Goal: Task Accomplishment & Management: Manage account settings

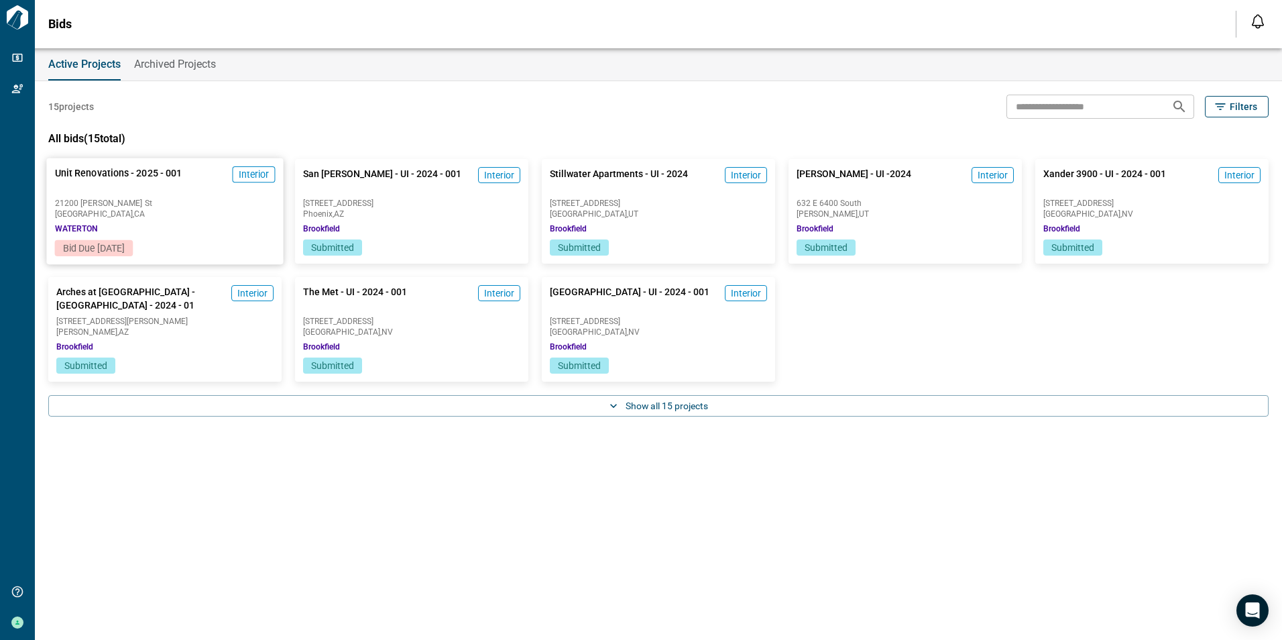
click at [144, 176] on span "Unit Renovations - 2025 - 001" at bounding box center [118, 179] width 127 height 27
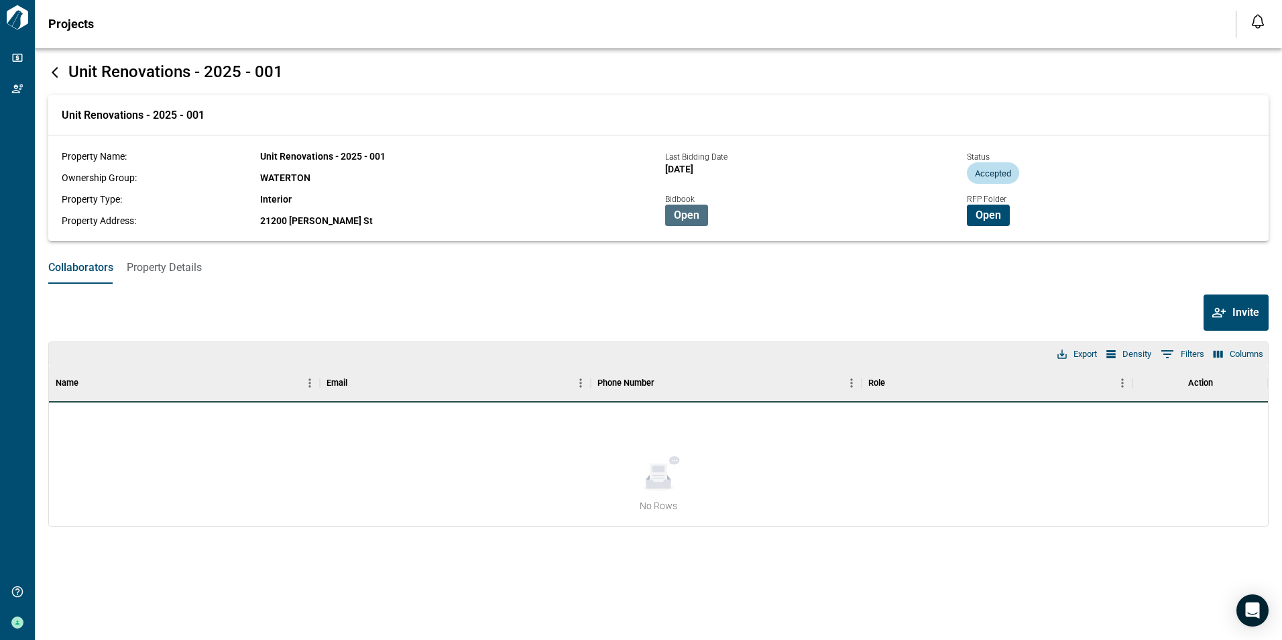
click at [673, 220] on button "Open" at bounding box center [686, 214] width 43 height 21
